Goal: Task Accomplishment & Management: Use online tool/utility

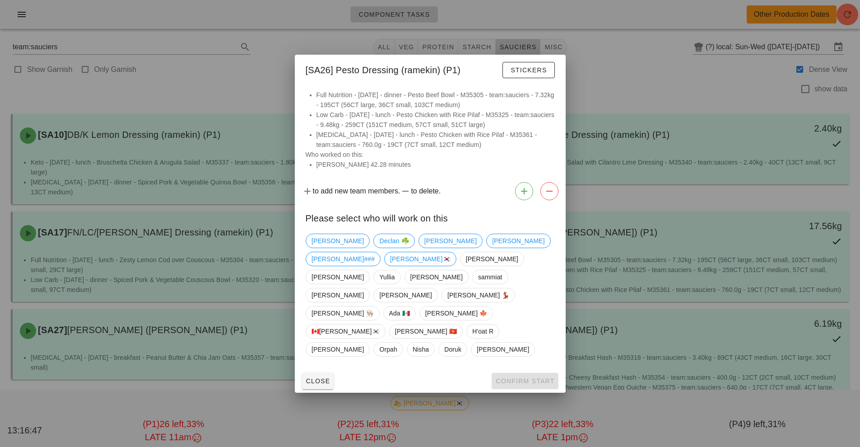
click at [645, 71] on div at bounding box center [430, 223] width 860 height 447
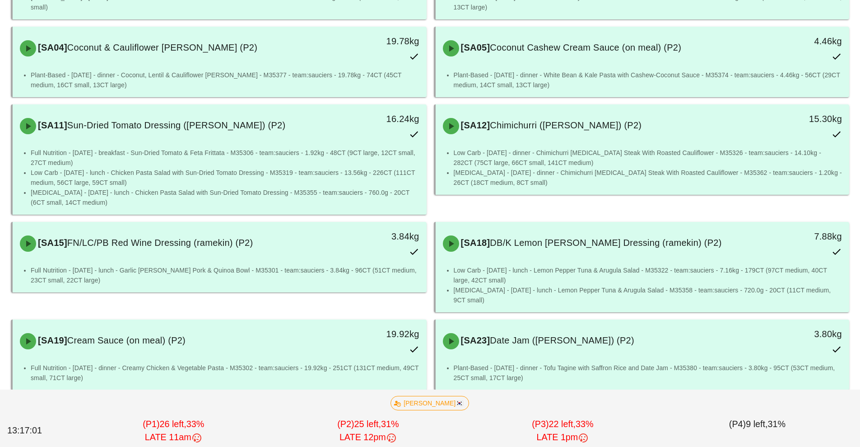
scroll to position [567, 0]
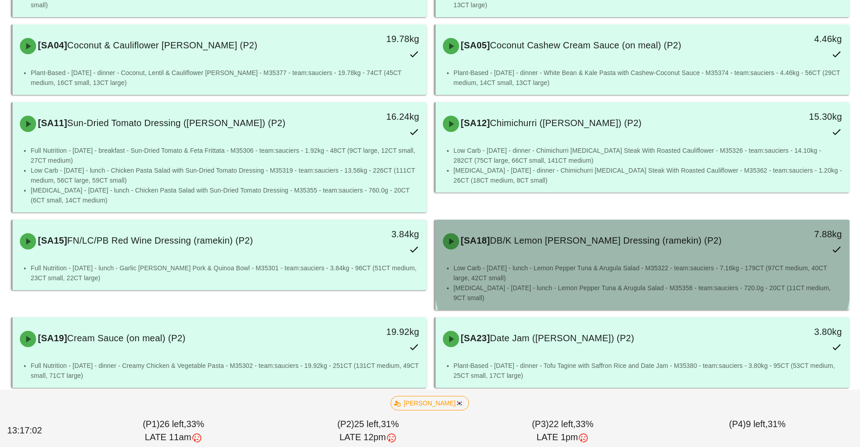
click at [581, 257] on div "[SA18] DB/K Lemon [PERSON_NAME] Dressing (ramekin) (P2) 7.88kg" at bounding box center [643, 241] width 411 height 40
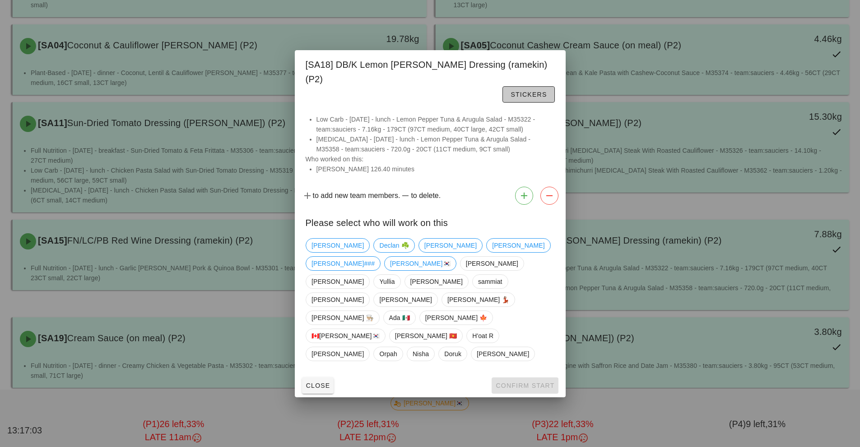
click at [510, 98] on span "Stickers" at bounding box center [528, 94] width 37 height 7
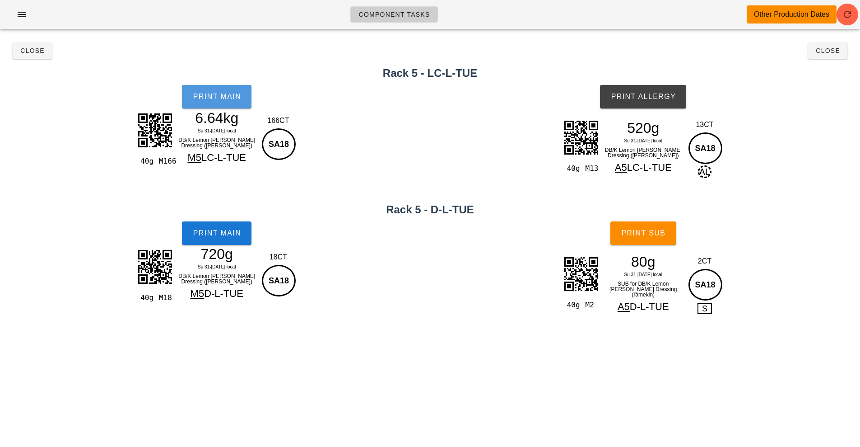
click at [223, 100] on span "Print Main" at bounding box center [216, 97] width 49 height 8
click at [288, 240] on div "Print Main" at bounding box center [217, 233] width 434 height 34
click at [271, 244] on div "Print Main" at bounding box center [217, 233] width 434 height 34
click at [249, 238] on button "Print Main" at bounding box center [217, 232] width 70 height 23
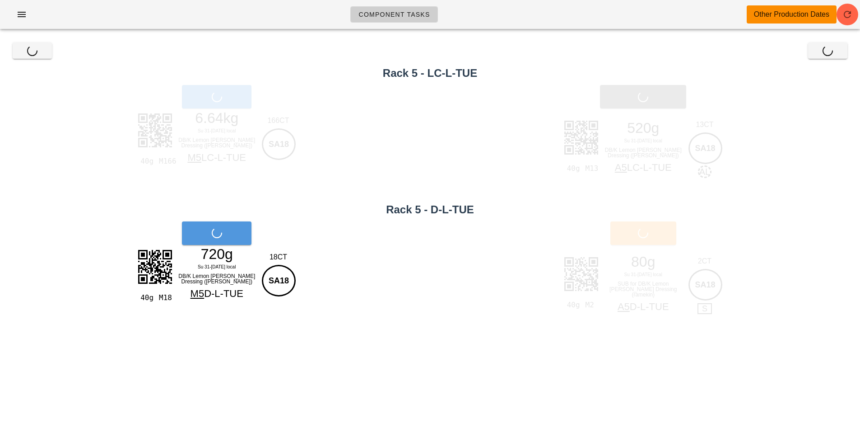
click at [244, 243] on div "Print Main" at bounding box center [217, 233] width 434 height 34
click at [257, 252] on div "720g Su 31-[DATE] local DB/K Lemon [PERSON_NAME] Dressing (ramekin) M5 D-L-TUE" at bounding box center [217, 274] width 82 height 54
click at [287, 252] on div "18CT" at bounding box center [278, 257] width 37 height 11
click at [318, 234] on div "Print Main" at bounding box center [217, 233] width 434 height 34
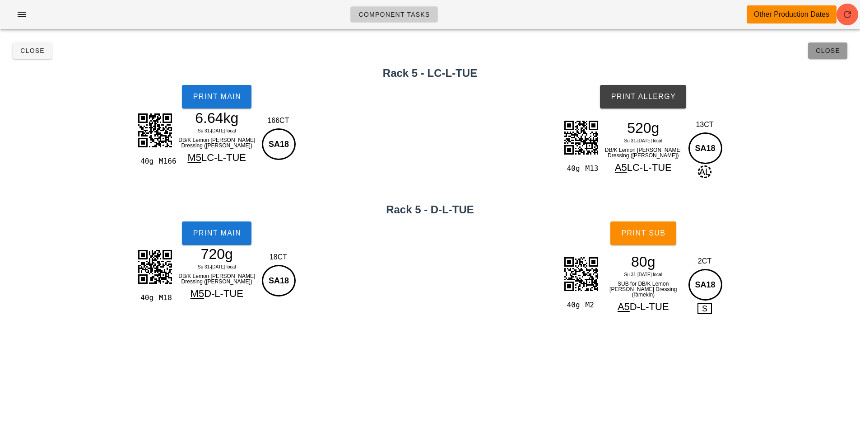
click at [836, 52] on span "Close" at bounding box center [828, 50] width 25 height 7
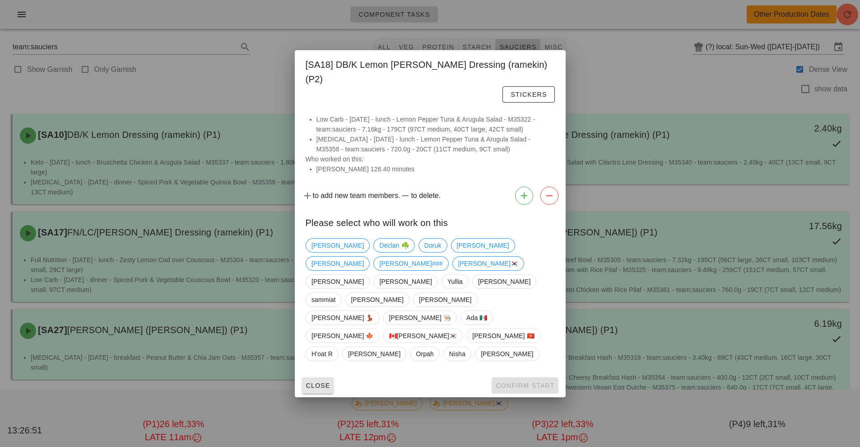
click at [327, 382] on span "Close" at bounding box center [318, 385] width 25 height 7
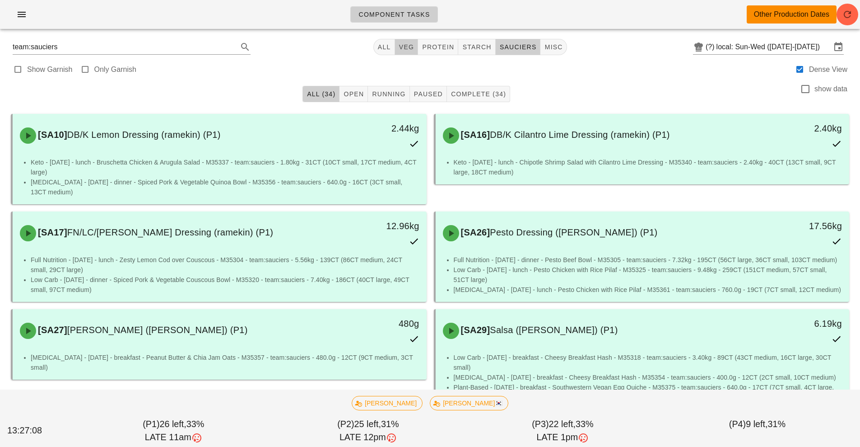
click at [411, 49] on span "veg" at bounding box center [407, 46] width 16 height 7
type input "team:veg"
